Goal: Find specific page/section: Find specific page/section

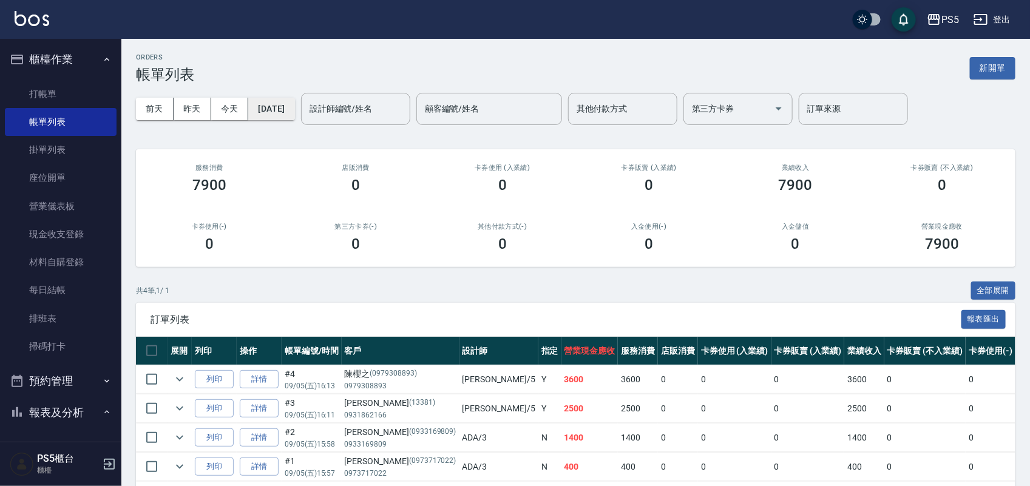
click at [294, 108] on button "[DATE]" at bounding box center [271, 109] width 46 height 22
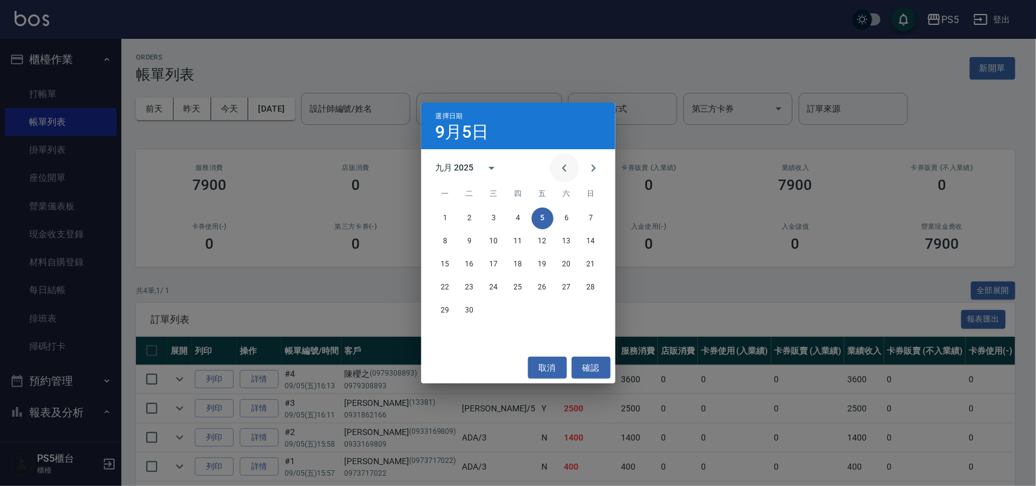
click at [572, 164] on button "Previous month" at bounding box center [564, 168] width 29 height 29
click at [566, 241] on button "9" at bounding box center [567, 242] width 22 height 22
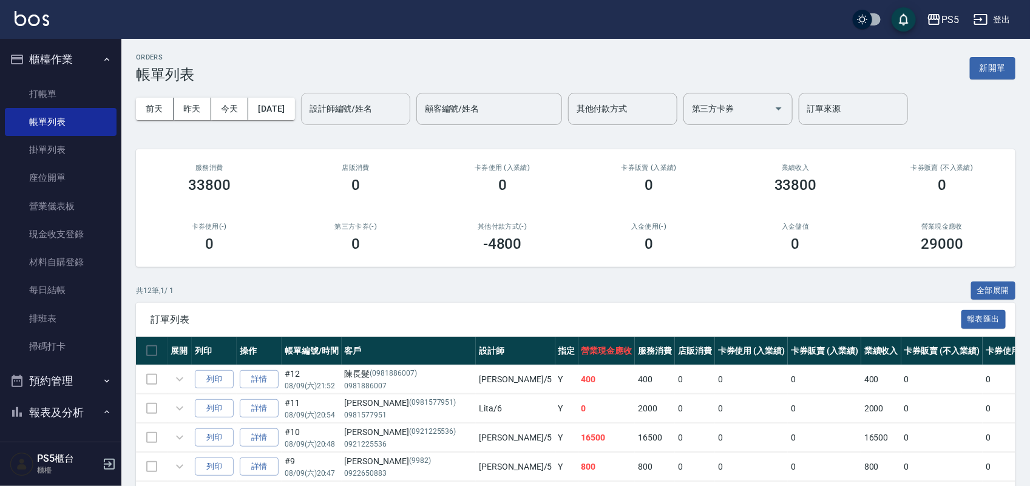
click at [402, 116] on input "設計師編號/姓名" at bounding box center [355, 108] width 98 height 21
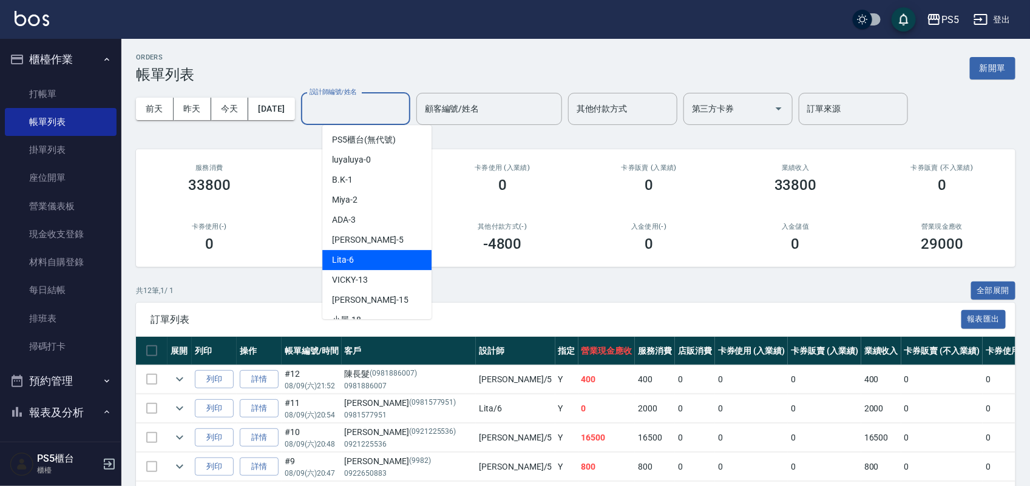
click at [401, 268] on div "Lita -6" at bounding box center [376, 260] width 109 height 20
type input "Lita-6"
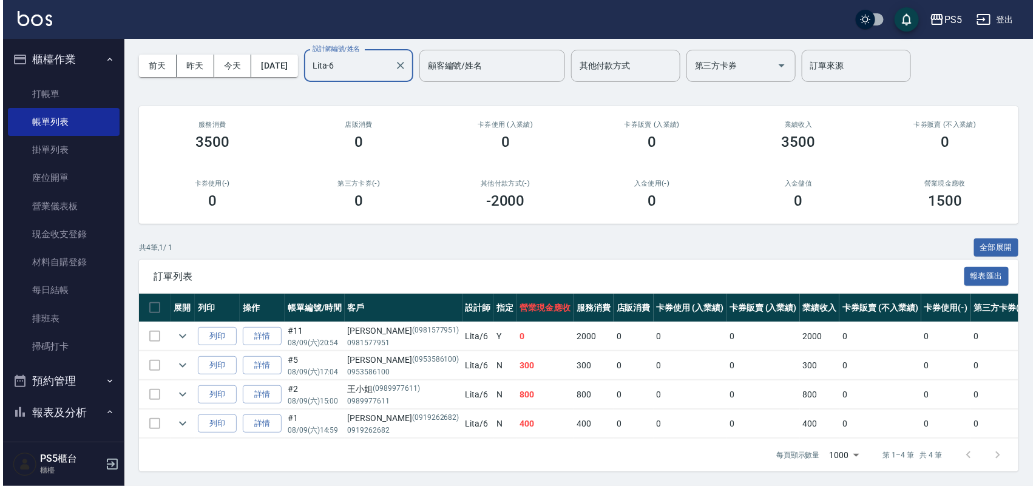
scroll to position [55, 0]
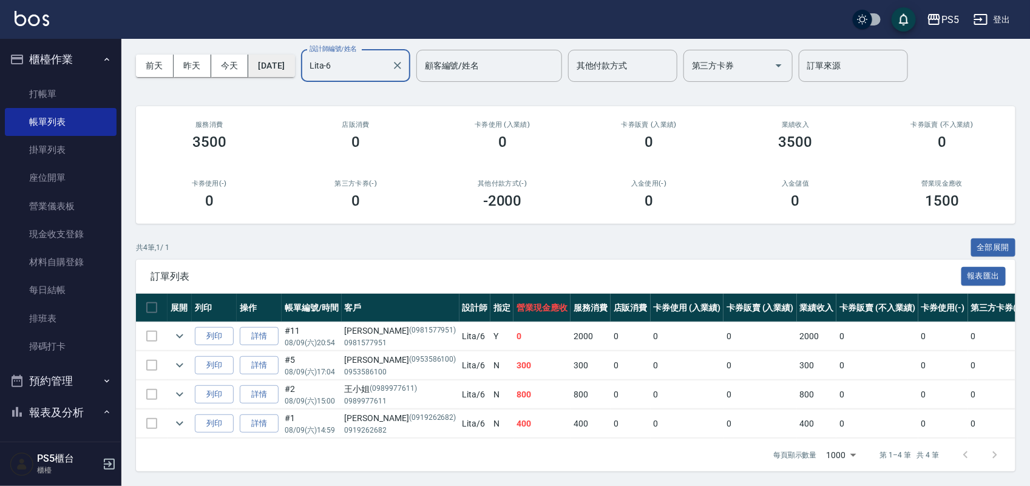
click at [289, 58] on button "[DATE]" at bounding box center [271, 66] width 46 height 22
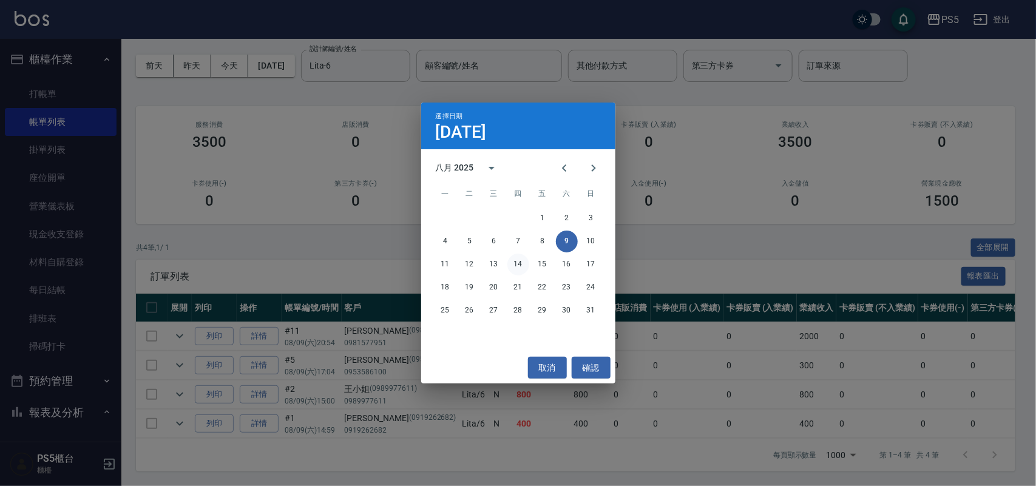
click at [518, 263] on button "14" at bounding box center [518, 265] width 22 height 22
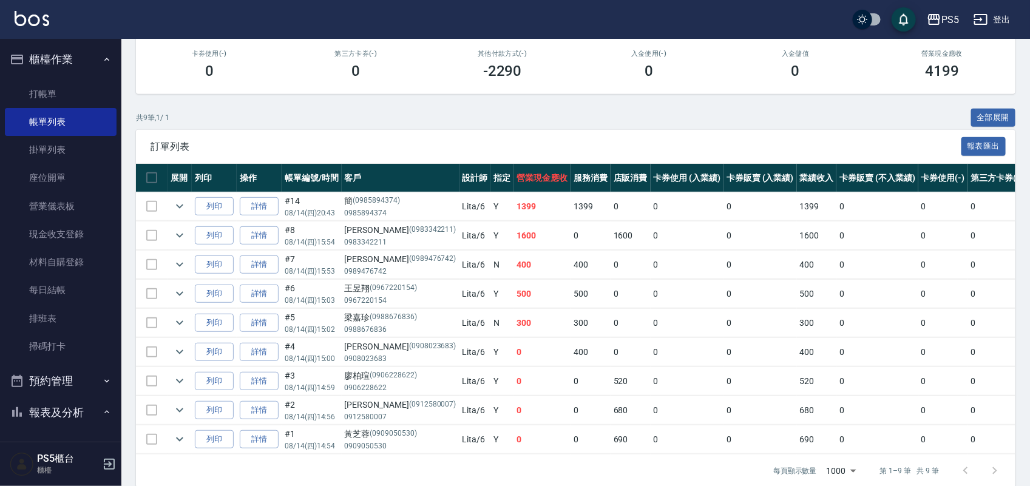
scroll to position [202, 0]
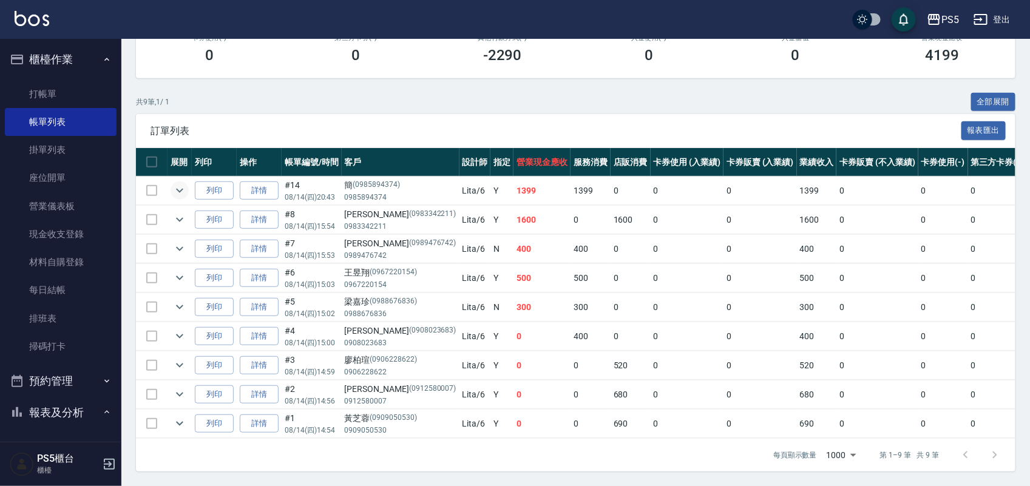
click at [183, 183] on icon "expand row" at bounding box center [179, 190] width 15 height 15
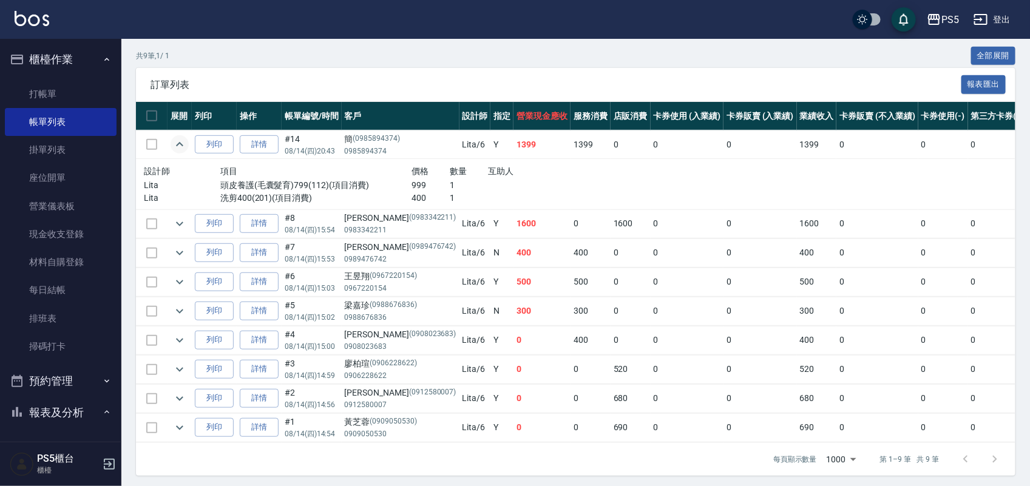
scroll to position [252, 0]
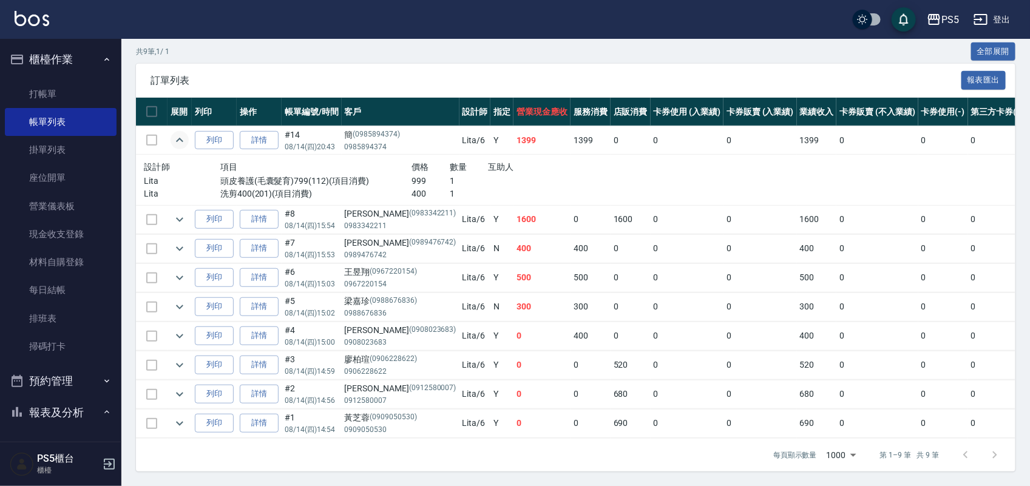
click at [363, 220] on p "0983342211" at bounding box center [401, 225] width 112 height 11
click at [362, 220] on p "0983342211" at bounding box center [401, 225] width 112 height 11
copy p "0983342211"
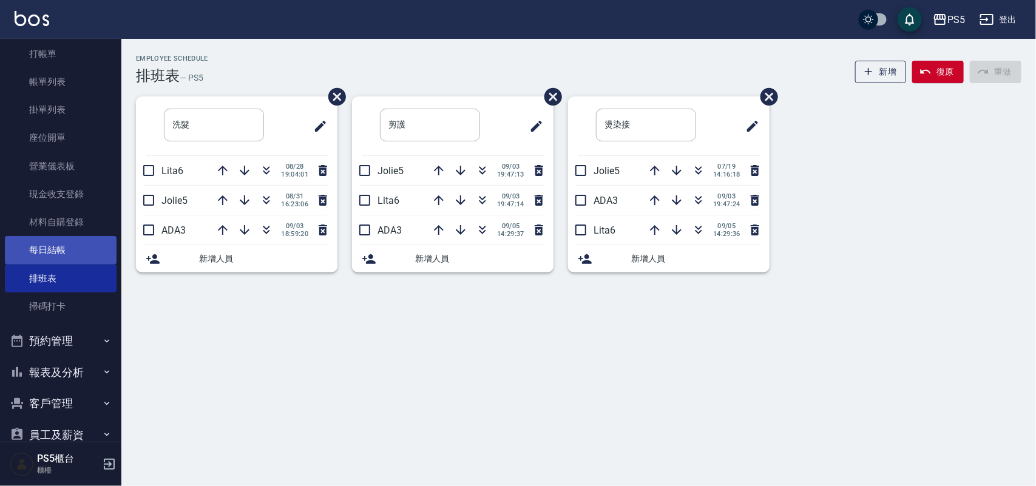
scroll to position [126, 0]
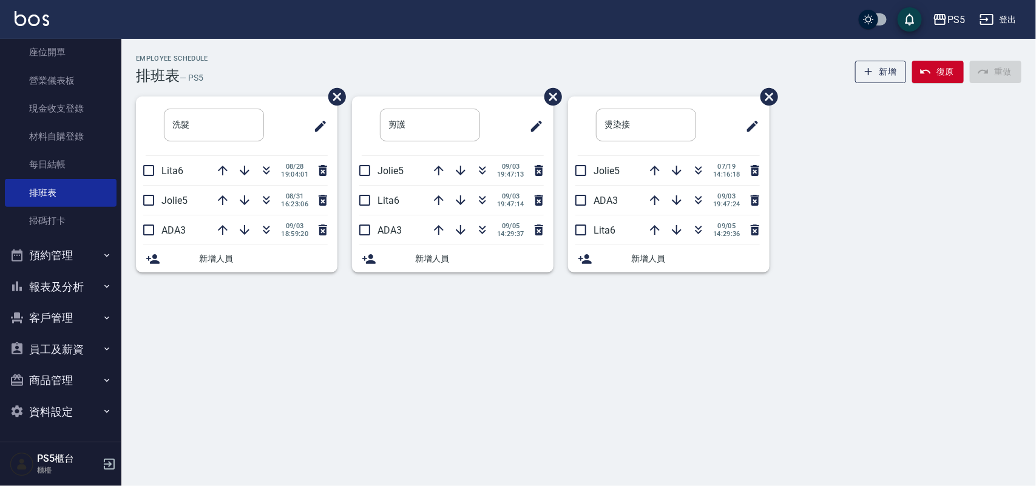
click at [70, 311] on button "客戶管理" at bounding box center [61, 318] width 112 height 32
click at [73, 340] on link "客戶列表" at bounding box center [61, 353] width 112 height 28
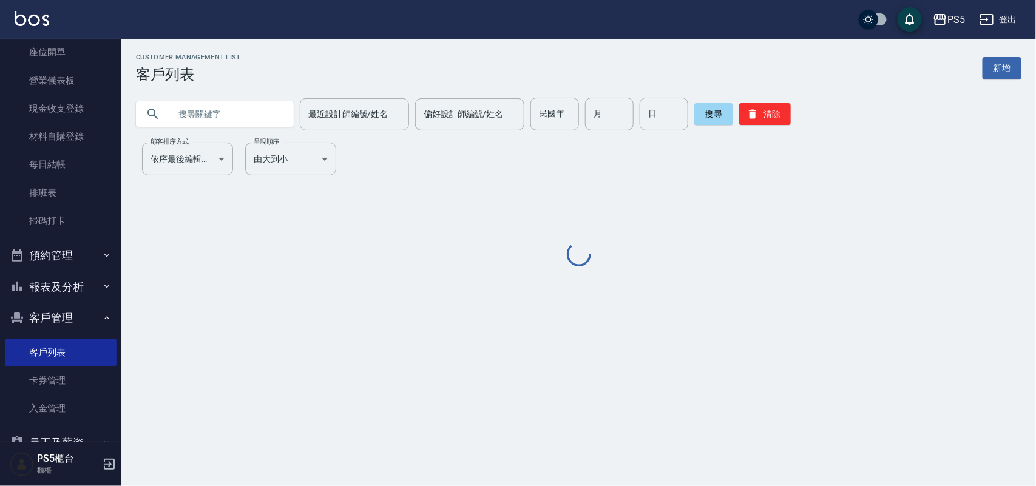
click at [247, 113] on input "text" at bounding box center [227, 114] width 114 height 33
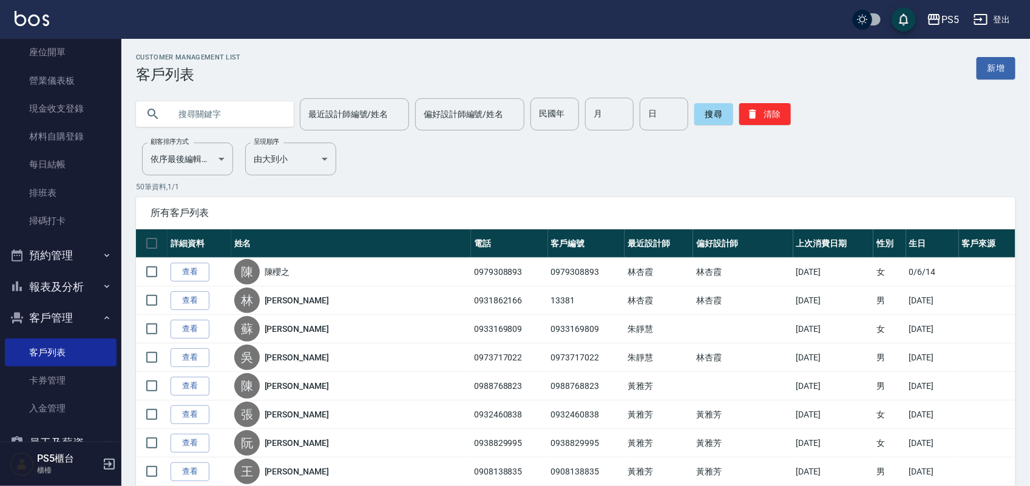
paste input "0983342211"
type input "0983342211"
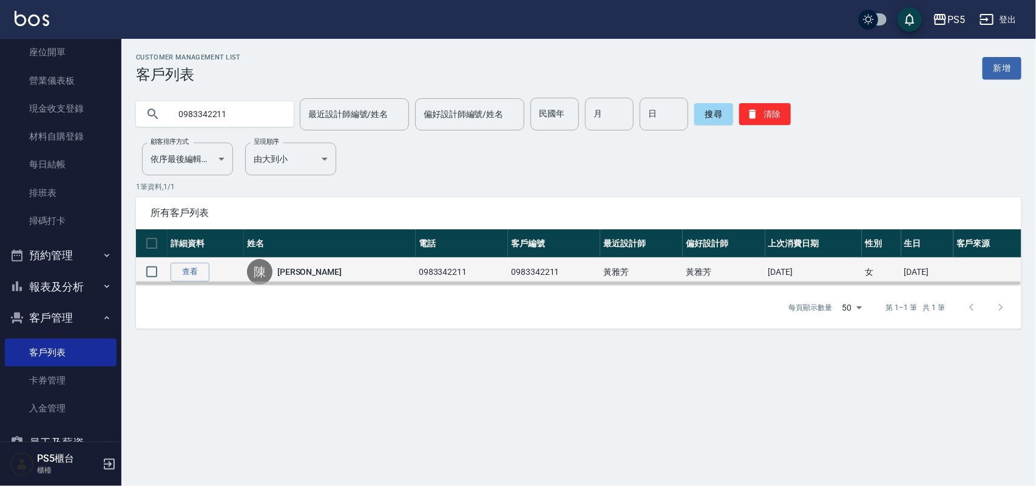
click at [296, 275] on link "[PERSON_NAME]" at bounding box center [309, 272] width 64 height 12
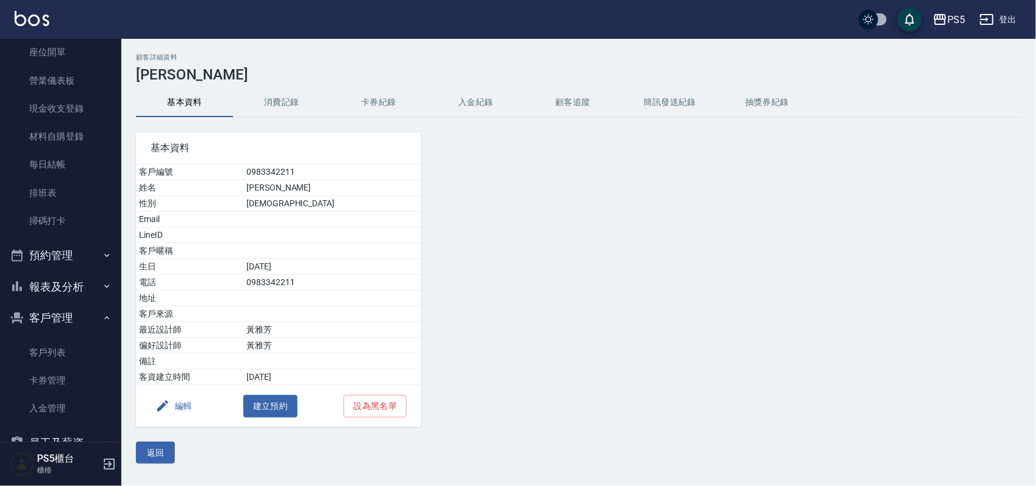
click at [291, 105] on button "消費記錄" at bounding box center [281, 102] width 97 height 29
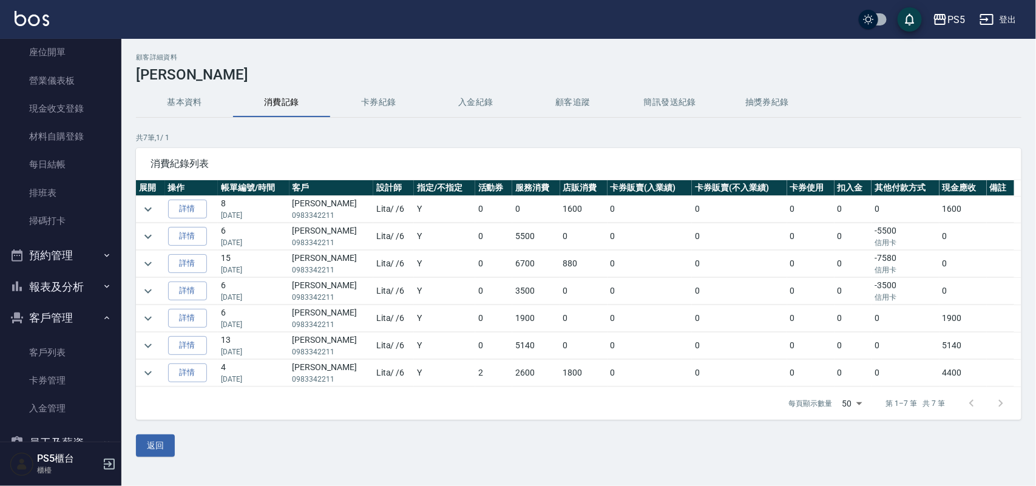
drag, startPoint x: 217, startPoint y: 240, endPoint x: 265, endPoint y: 240, distance: 47.9
click at [265, 240] on tr "詳情 6 07/05/2025 陳玥伶 0983342211 Lita / /6 Y 0 5500 0 0 0 0 0 -5500 信用卡 0" at bounding box center [578, 236] width 885 height 27
drag, startPoint x: 220, startPoint y: 268, endPoint x: 267, endPoint y: 268, distance: 47.3
click at [267, 268] on td "15 07/01/2025" at bounding box center [253, 264] width 71 height 27
click at [296, 171] on div "消費紀錄列表" at bounding box center [578, 164] width 885 height 32
